Goal: Find specific page/section: Find specific page/section

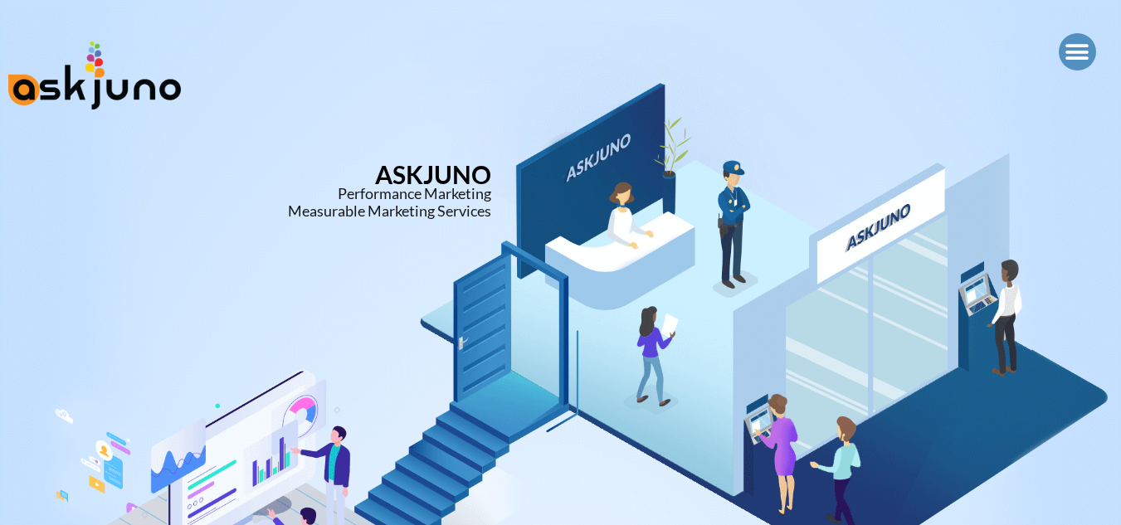
click at [1068, 46] on icon "Menu Toggle" at bounding box center [1076, 52] width 25 height 25
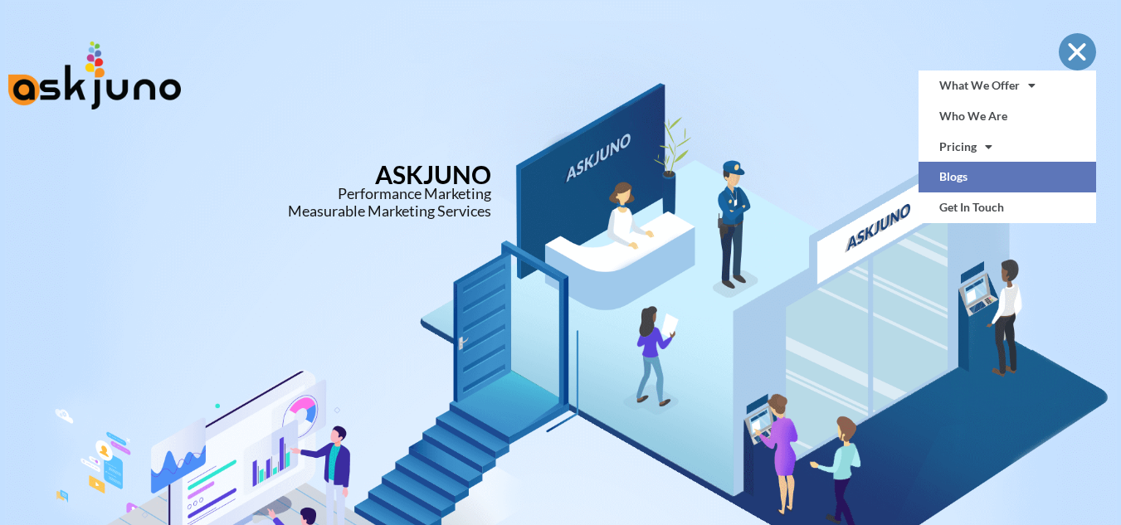
click at [996, 170] on link "Blogs" at bounding box center [1006, 177] width 177 height 31
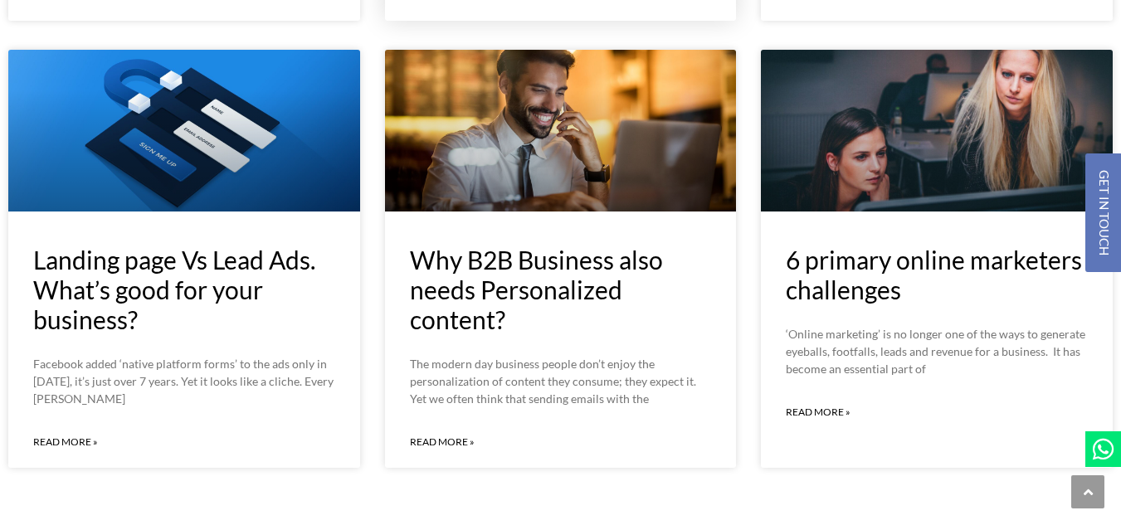
scroll to position [1138, 0]
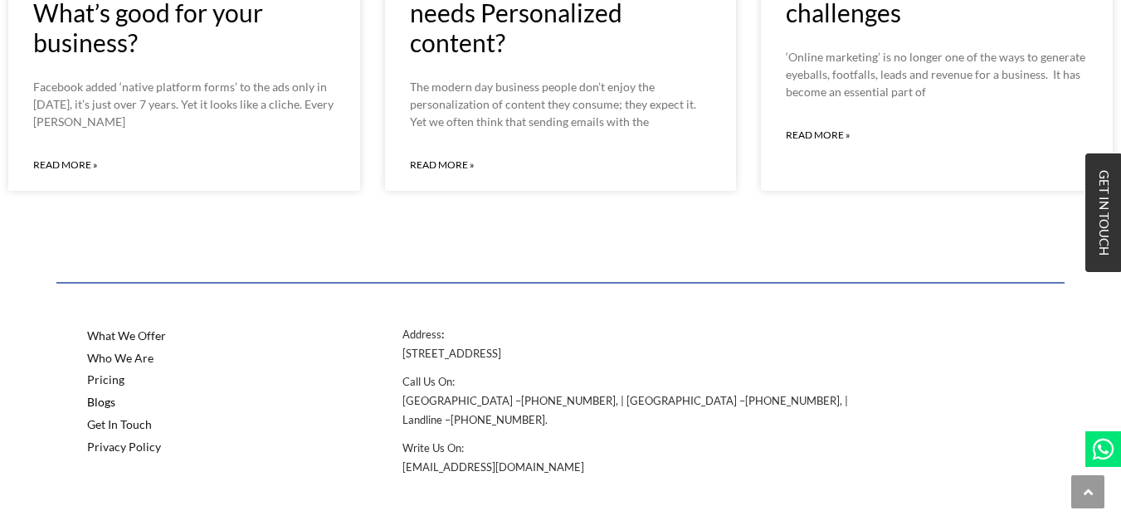
click at [1101, 230] on span "GET IN TOUCH" at bounding box center [1104, 212] width 12 height 85
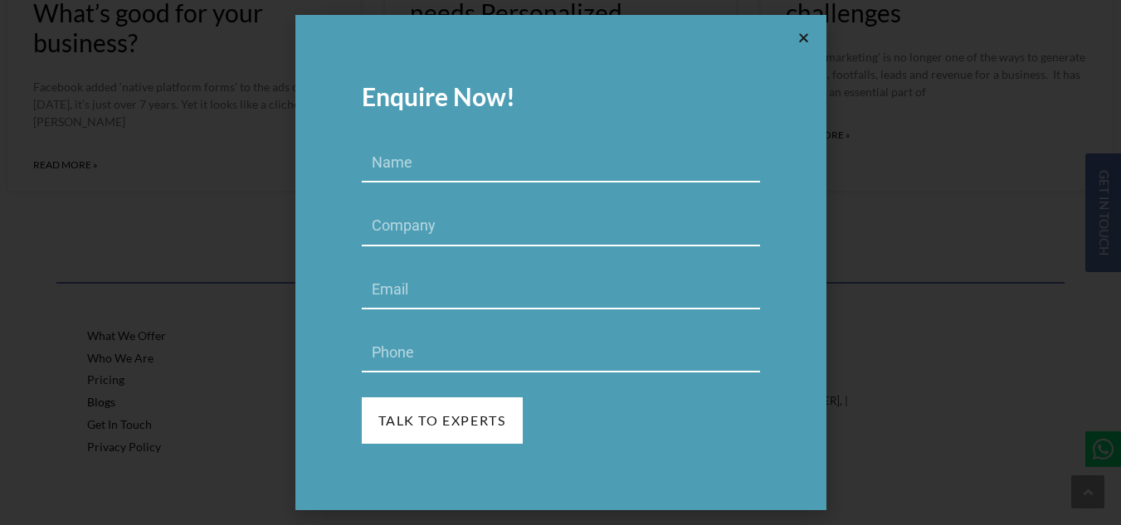
click at [806, 37] on icon at bounding box center [803, 38] width 12 height 12
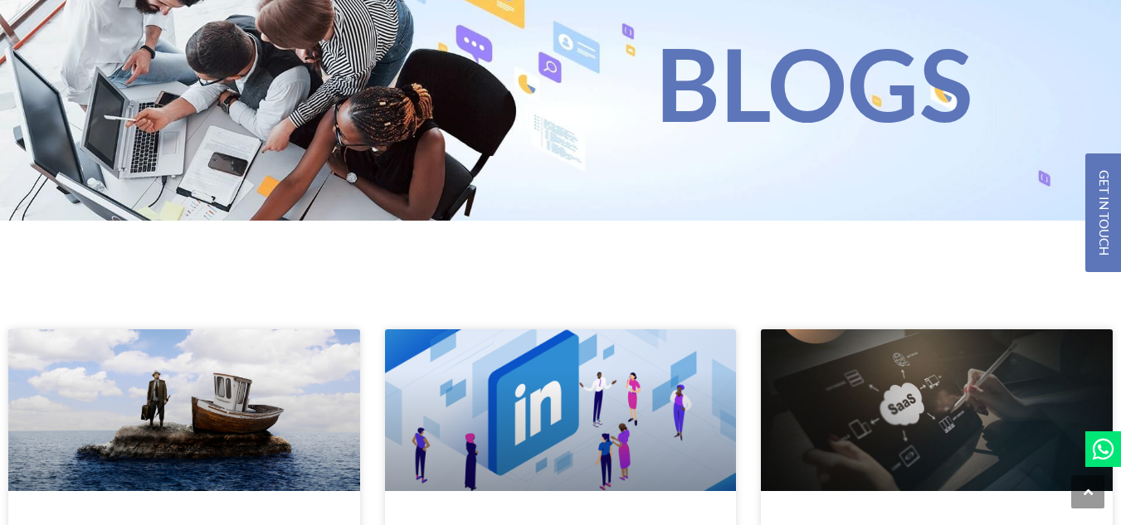
scroll to position [0, 0]
